Goal: Information Seeking & Learning: Find specific fact

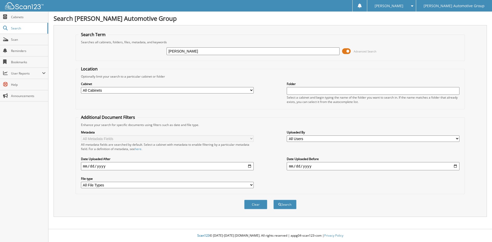
type input "[PERSON_NAME]"
click at [274, 200] on button "Search" at bounding box center [285, 204] width 23 height 9
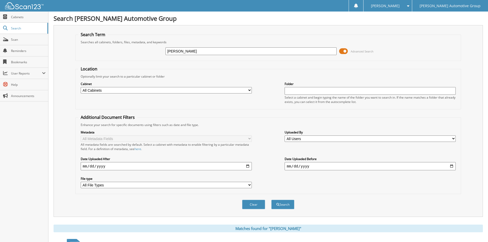
drag, startPoint x: 0, startPoint y: 0, endPoint x: 67, endPoint y: 202, distance: 213.0
click at [67, 202] on div "Search Term Searches all cabinets, folders, files, metadata, and keywords [PERS…" at bounding box center [269, 121] width 430 height 192
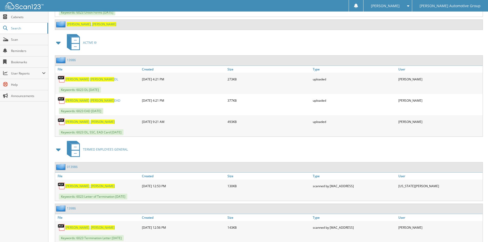
scroll to position [1087, 0]
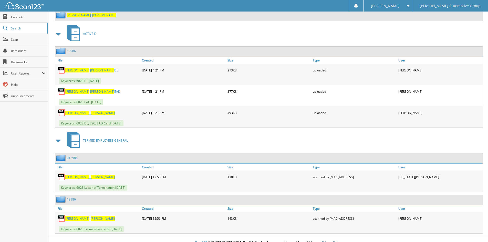
click at [73, 49] on link "13986" at bounding box center [71, 51] width 9 height 4
